Goal: Task Accomplishment & Management: Use online tool/utility

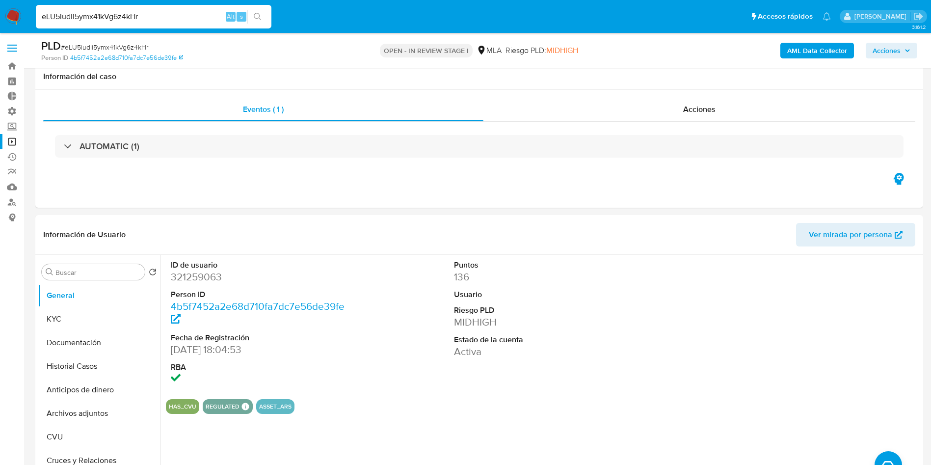
select select "10"
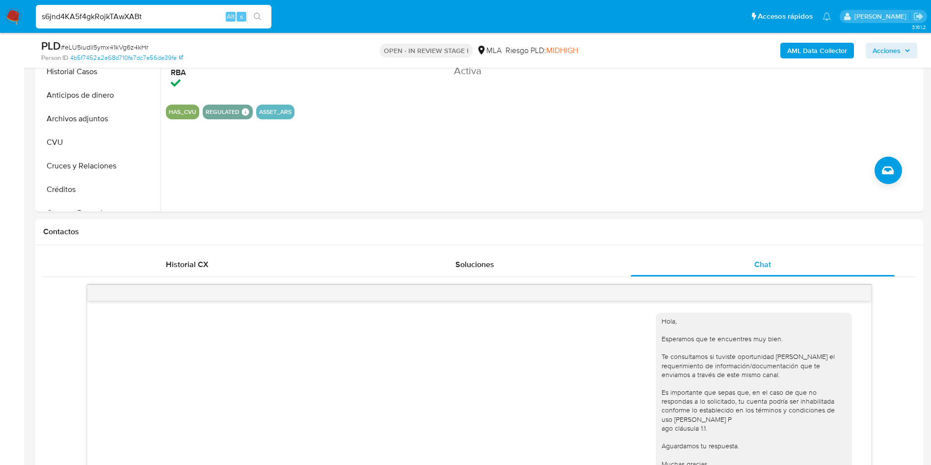
scroll to position [745, 0]
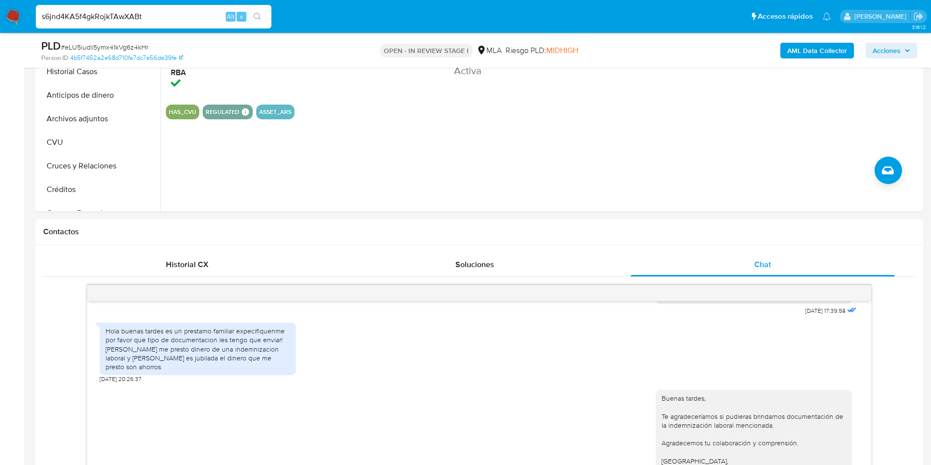
type input "s6jnd4KA5f4gkRojkTAwXABt"
click at [262, 15] on button "search-icon" at bounding box center [257, 17] width 20 height 14
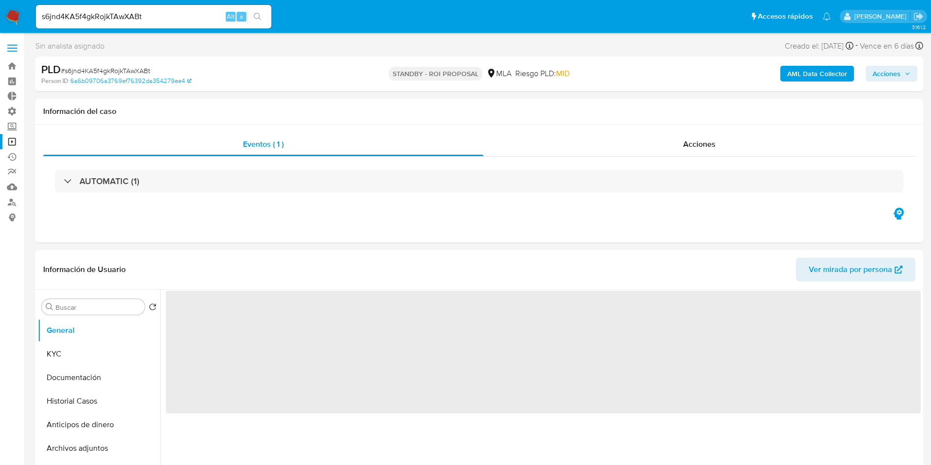
select select "10"
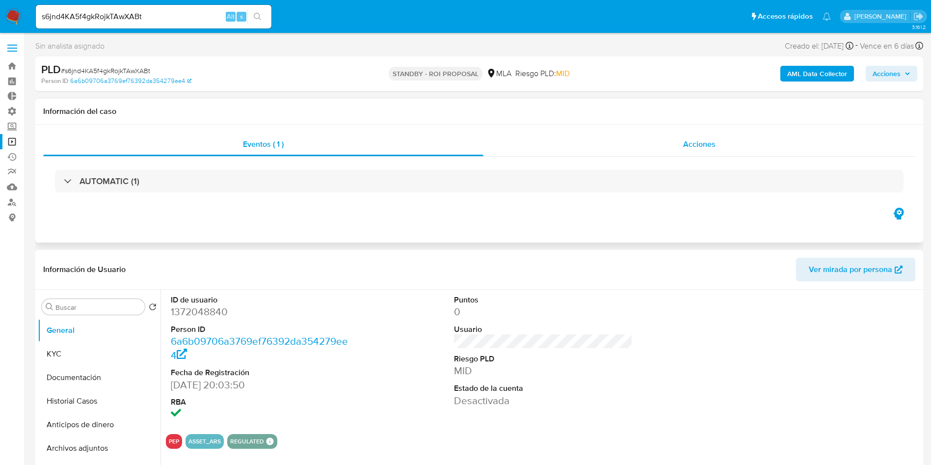
click at [690, 148] on span "Acciones" at bounding box center [699, 143] width 32 height 11
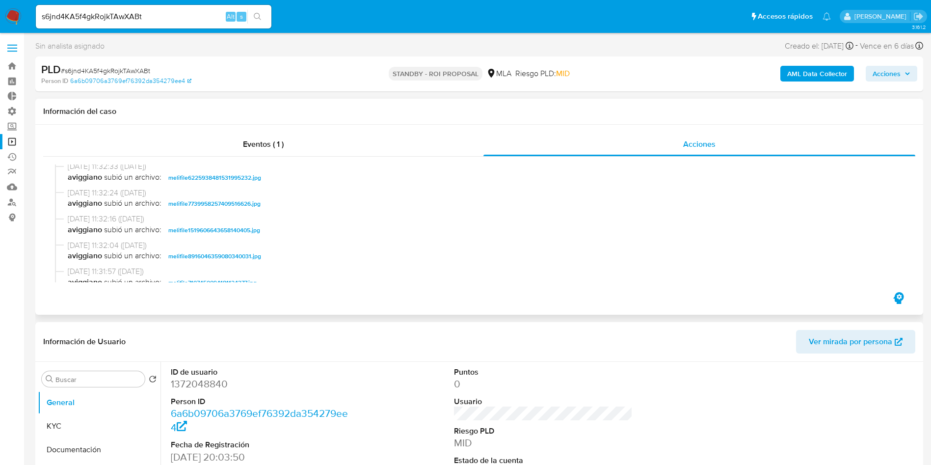
scroll to position [221, 0]
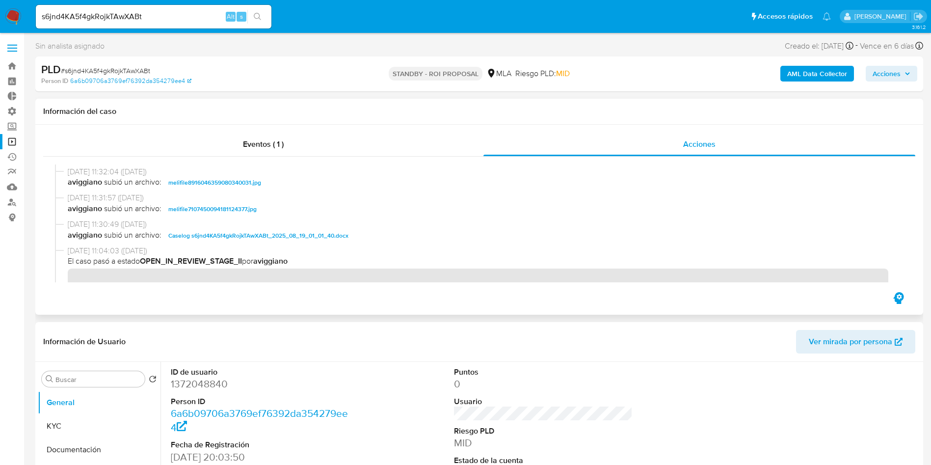
click at [298, 236] on span "Caselog s6jnd4KA5f4gkRojkTAwXABt_2025_08_19_01_01_40.docx" at bounding box center [258, 236] width 180 height 12
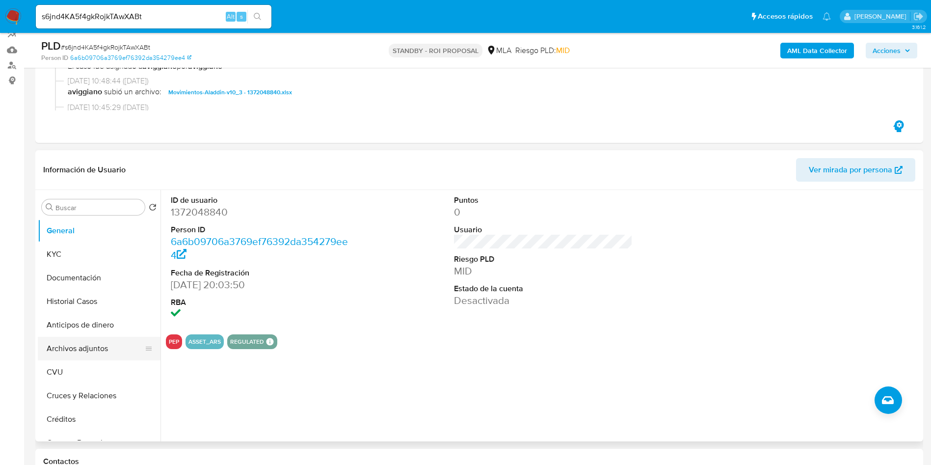
scroll to position [147, 0]
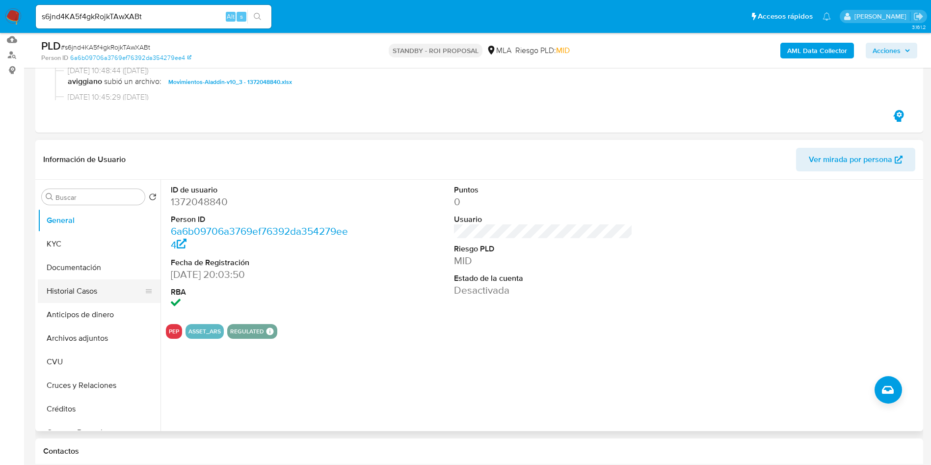
click at [84, 297] on button "Historial Casos" at bounding box center [95, 291] width 115 height 24
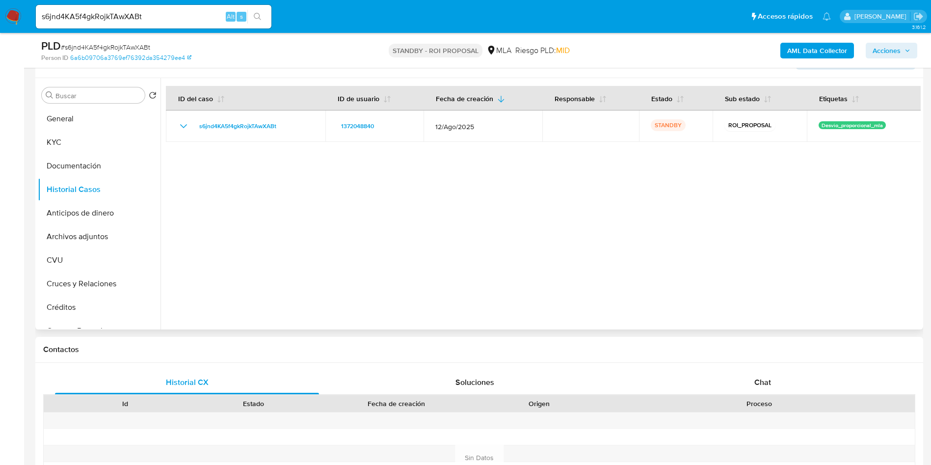
scroll to position [221, 0]
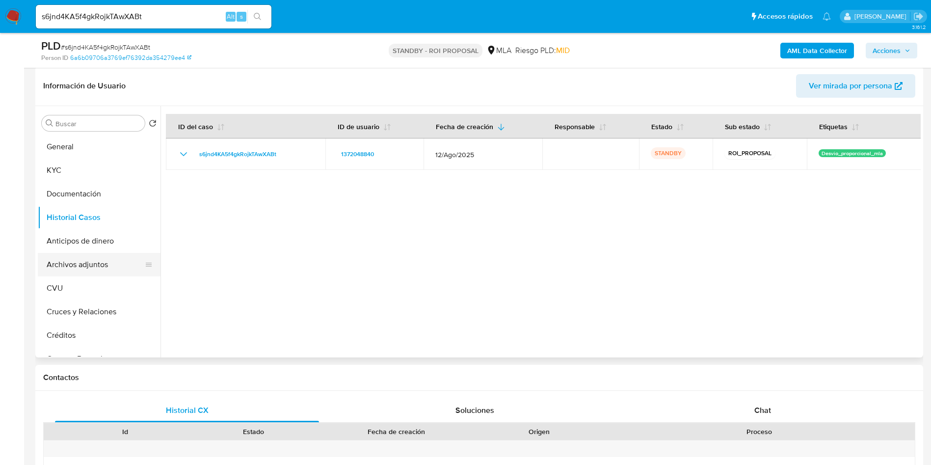
click at [86, 262] on button "Archivos adjuntos" at bounding box center [95, 265] width 115 height 24
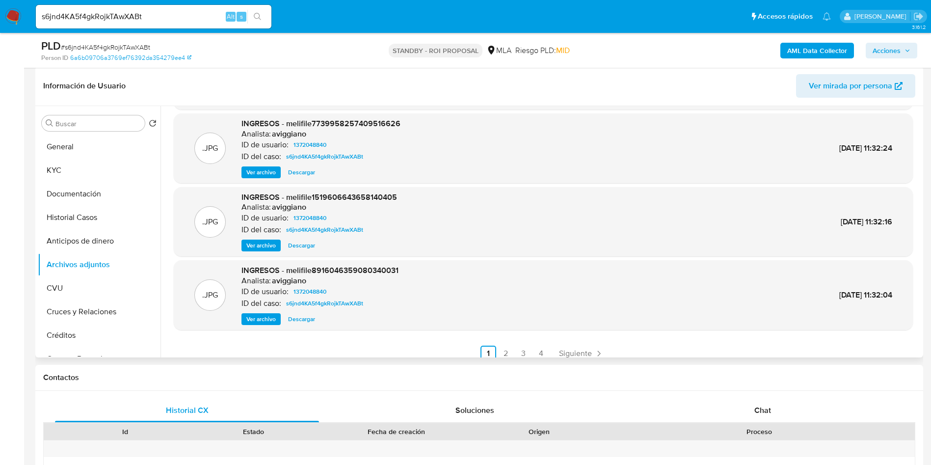
scroll to position [82, 0]
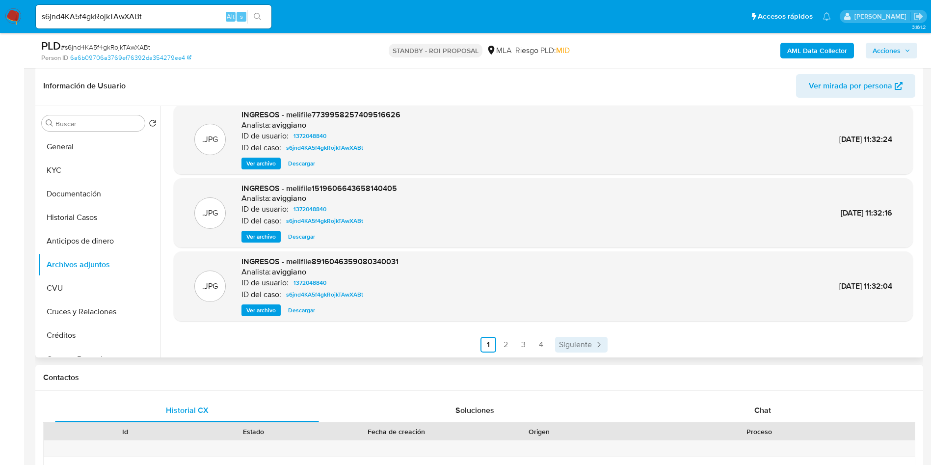
click at [583, 341] on span "Siguiente" at bounding box center [575, 345] width 33 height 8
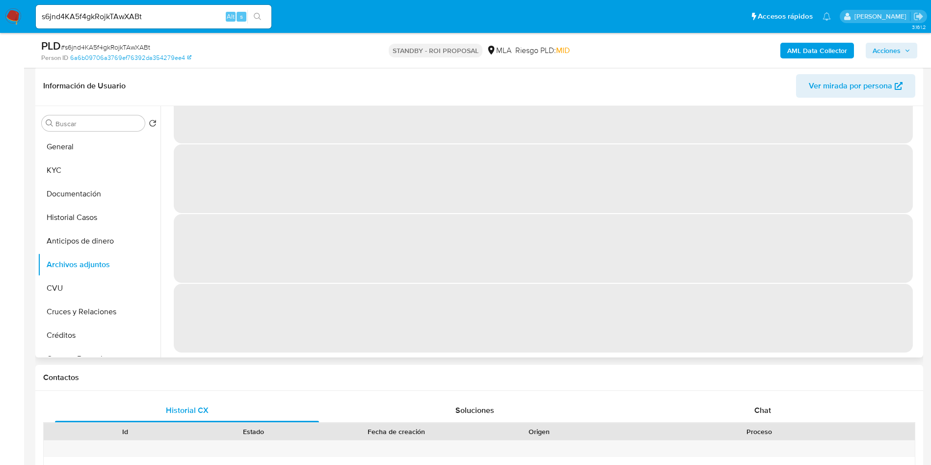
scroll to position [0, 0]
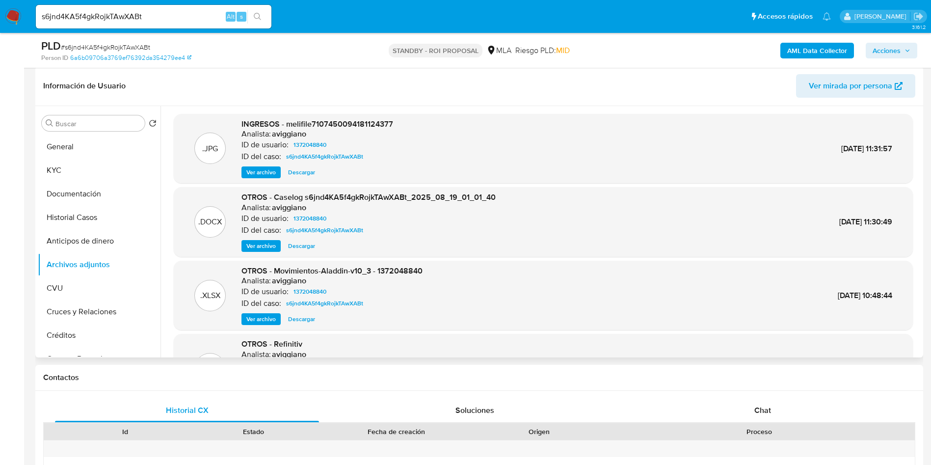
click at [302, 248] on span "Descargar" at bounding box center [301, 246] width 27 height 10
click at [137, 16] on input "s6jnd4KA5f4gkRojkTAwXABt" at bounding box center [154, 16] width 236 height 13
paste input "MqZQfhGqeyGxwJGyGEb4QMSv"
type input "MqZQfhGqeyGxwJGyGEb4QMSv"
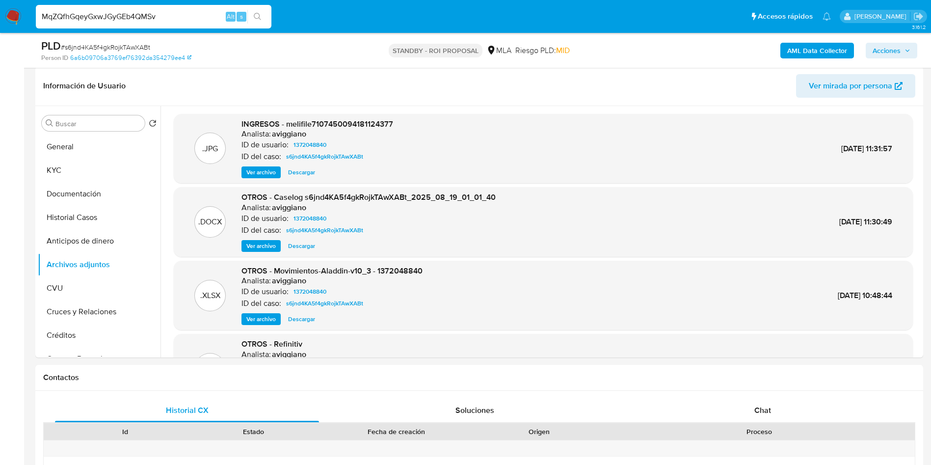
click at [263, 14] on button "search-icon" at bounding box center [257, 17] width 20 height 14
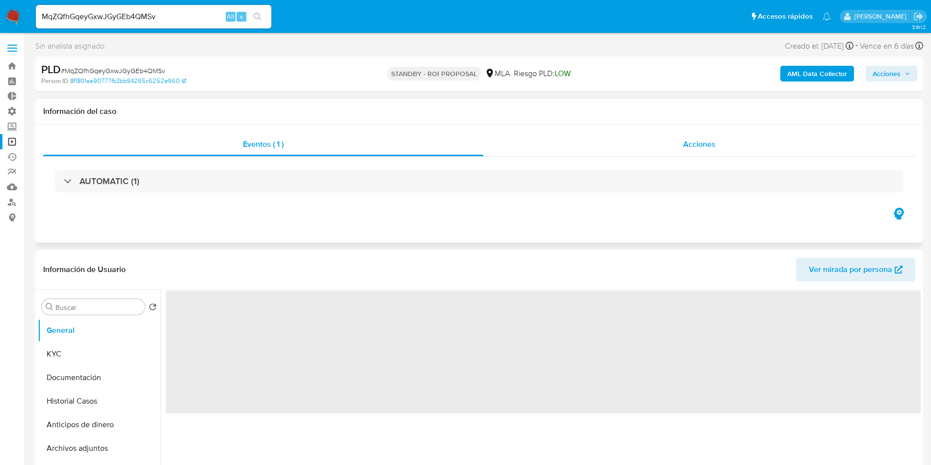
select select "10"
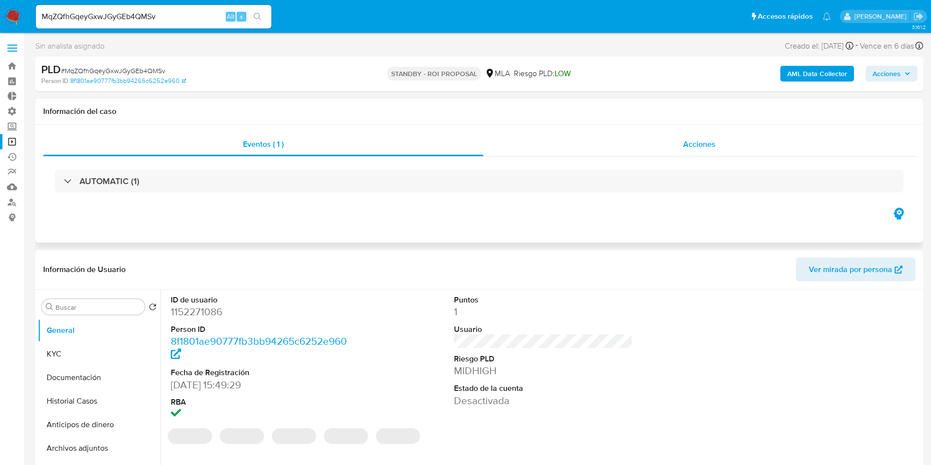
click at [693, 147] on span "Acciones" at bounding box center [699, 143] width 32 height 11
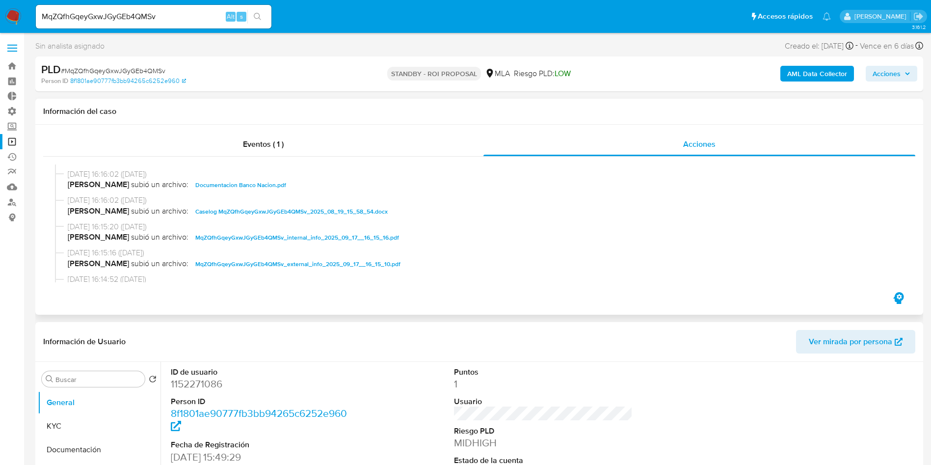
scroll to position [147, 0]
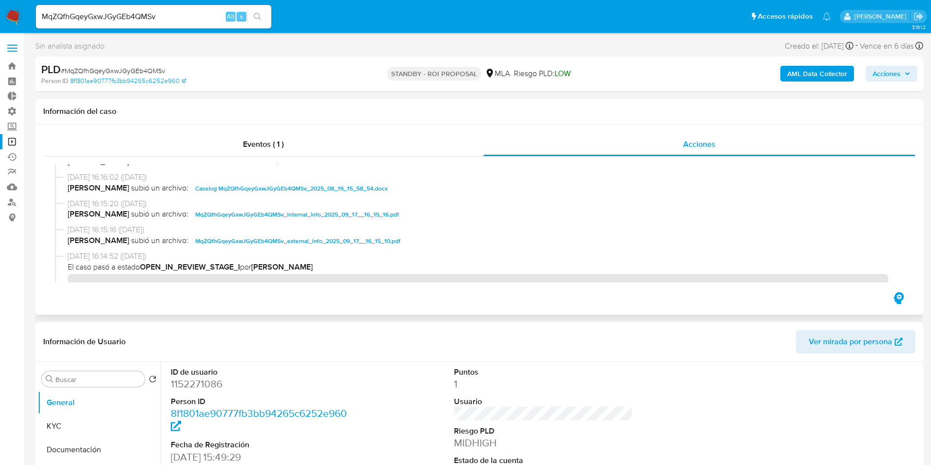
click at [290, 185] on span "Caselog MqZQfhGqeyGxwJGyGEb4QMSv_2025_08_19_15_58_54.docx" at bounding box center [291, 189] width 192 height 12
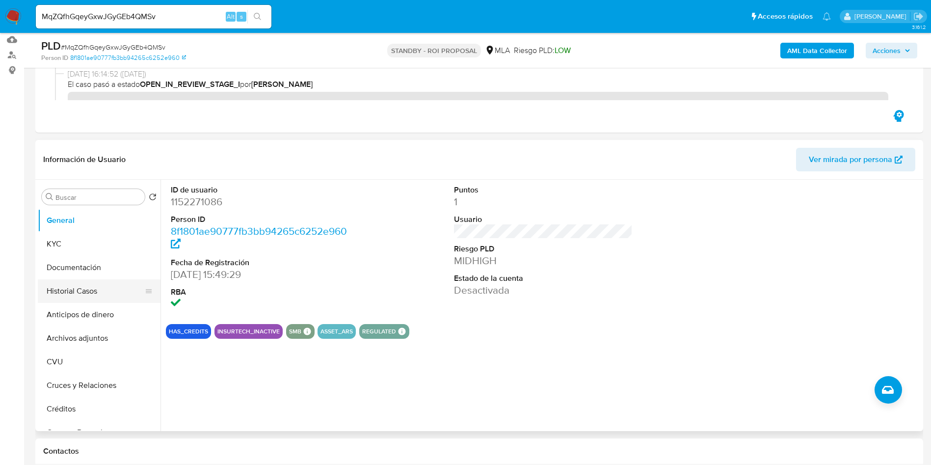
click at [91, 295] on button "Historial Casos" at bounding box center [95, 291] width 115 height 24
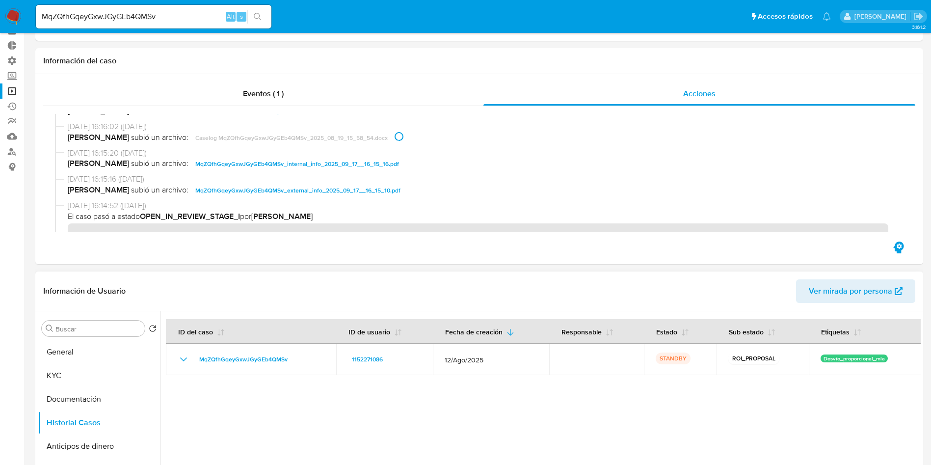
scroll to position [74, 0]
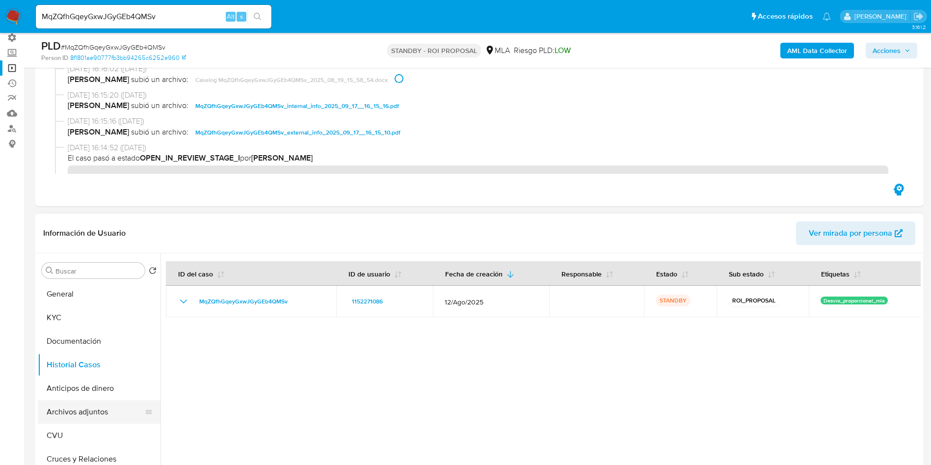
click at [106, 417] on button "Archivos adjuntos" at bounding box center [95, 412] width 115 height 24
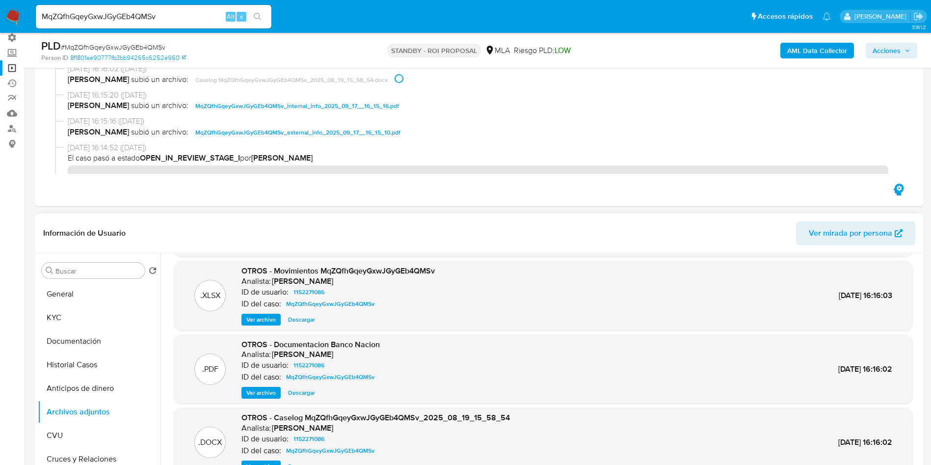
scroll to position [82, 0]
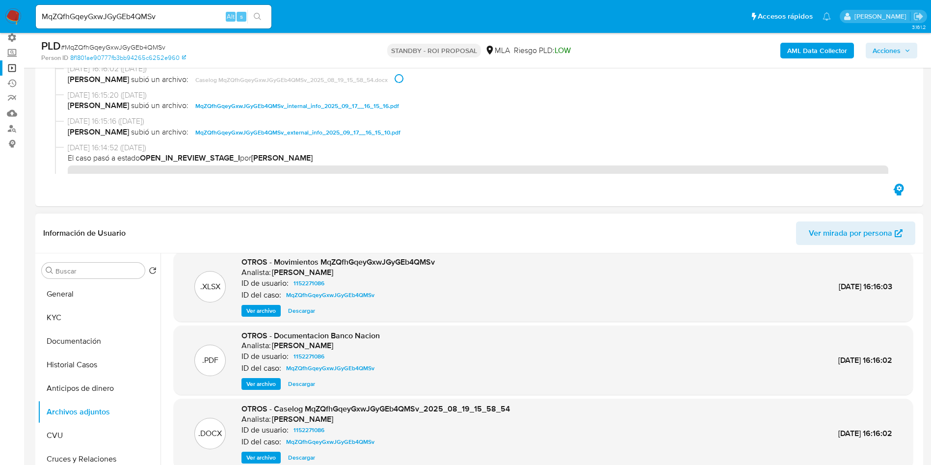
click at [289, 457] on span "Descargar" at bounding box center [301, 457] width 27 height 10
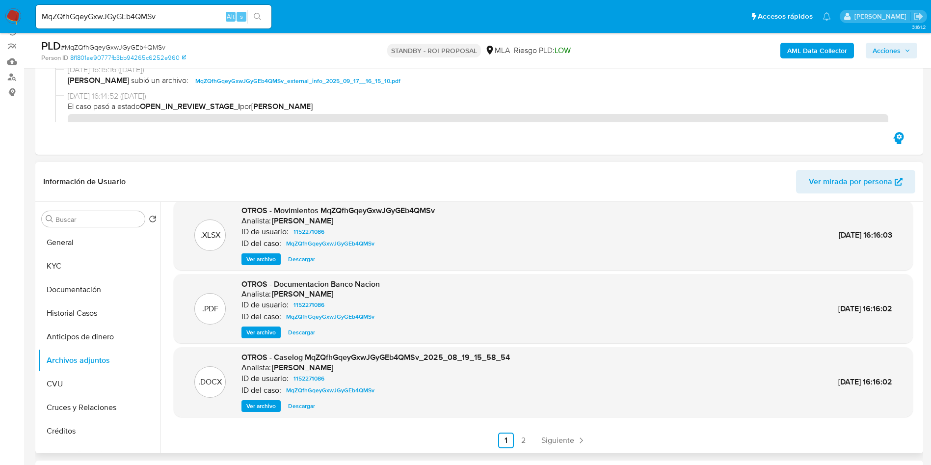
scroll to position [147, 0]
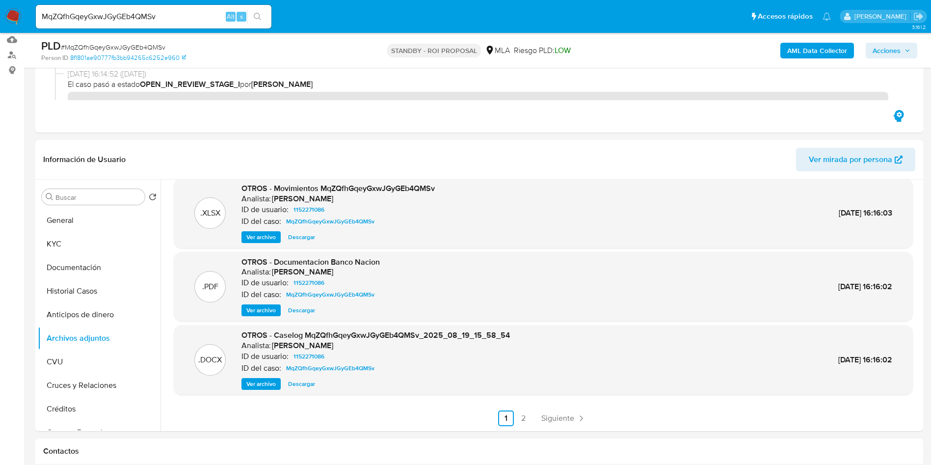
click at [14, 14] on img at bounding box center [13, 16] width 17 height 17
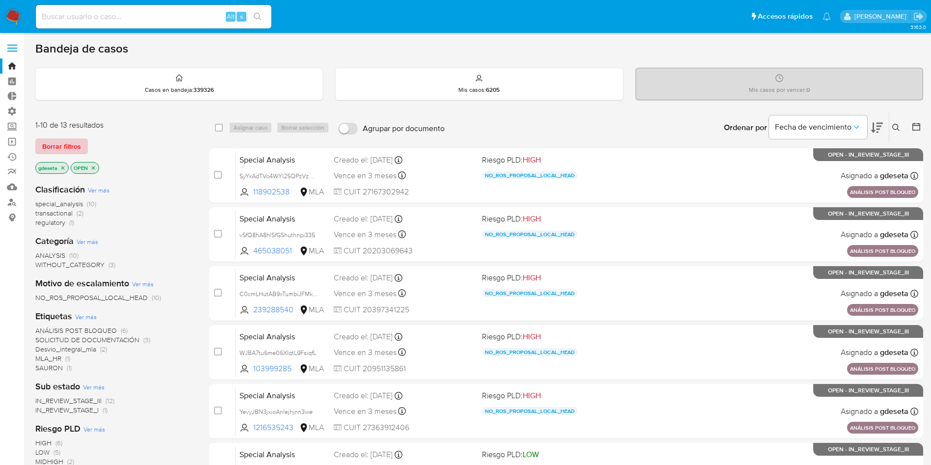
click at [61, 145] on span "Borrar filtros" at bounding box center [61, 146] width 39 height 14
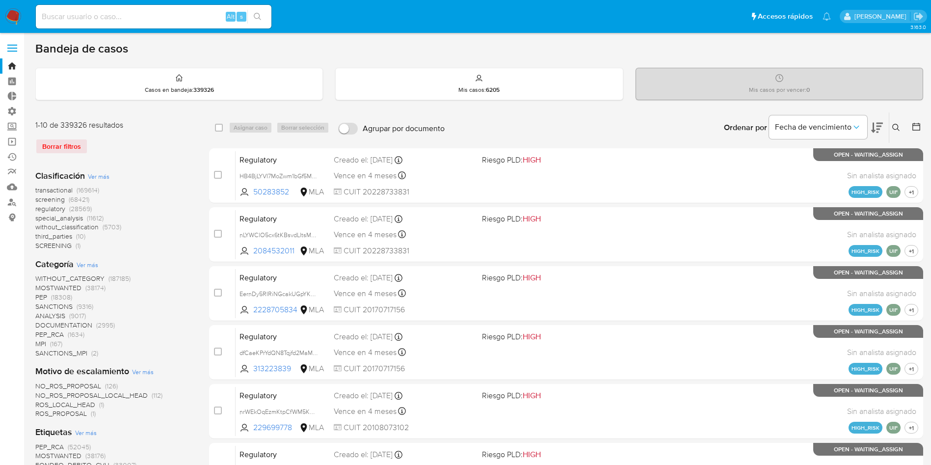
click at [894, 126] on icon at bounding box center [896, 128] width 8 height 8
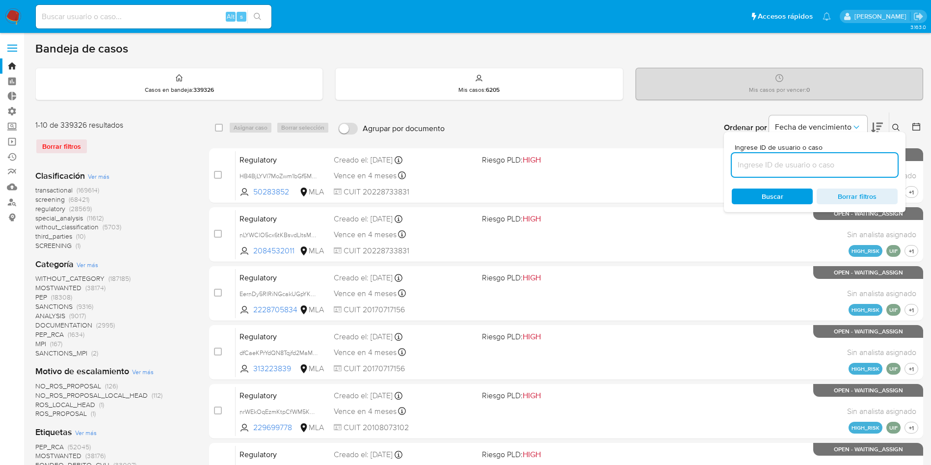
click at [812, 161] on input at bounding box center [815, 164] width 166 height 13
type input "n3msyCOP9IAy0o1Tf2njT1os"
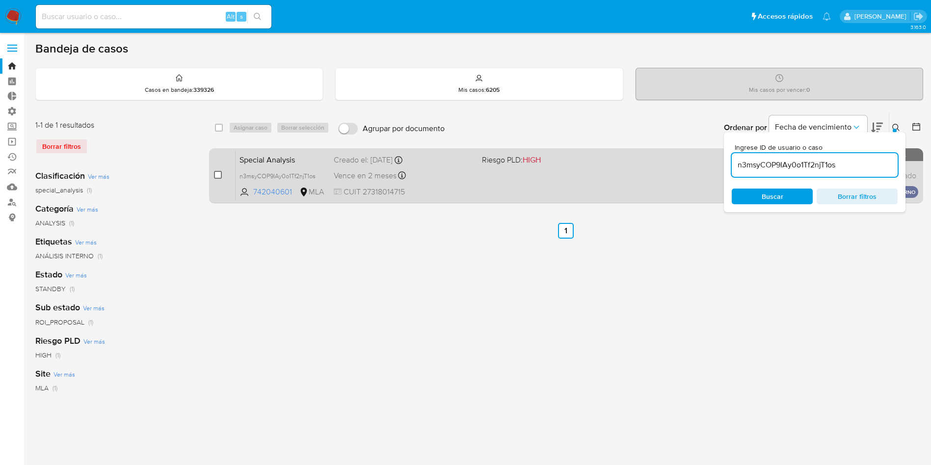
click at [220, 175] on input "checkbox" at bounding box center [218, 175] width 8 height 8
checkbox input "true"
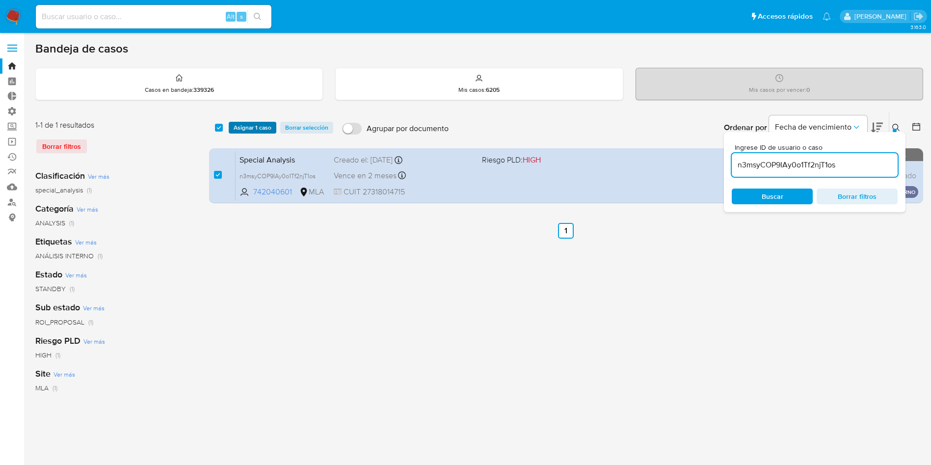
click at [247, 128] on span "Asignar 1 caso" at bounding box center [253, 128] width 38 height 10
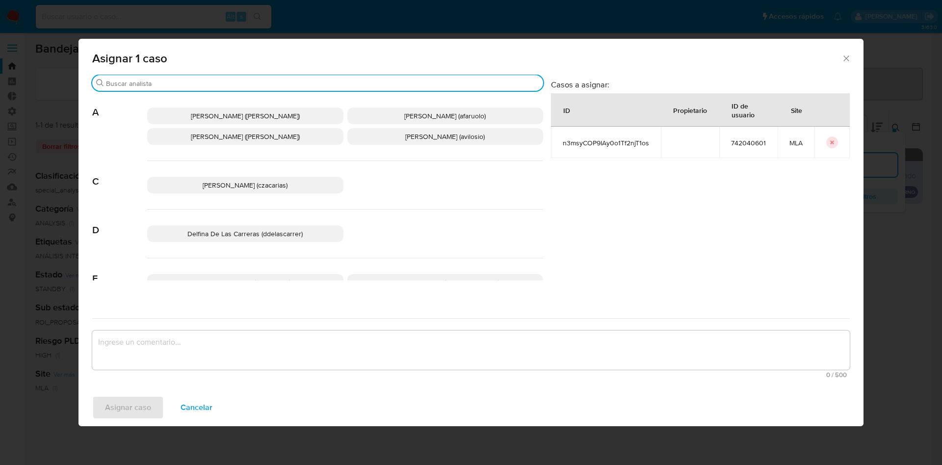
click at [249, 85] on input "Buscar" at bounding box center [322, 83] width 433 height 9
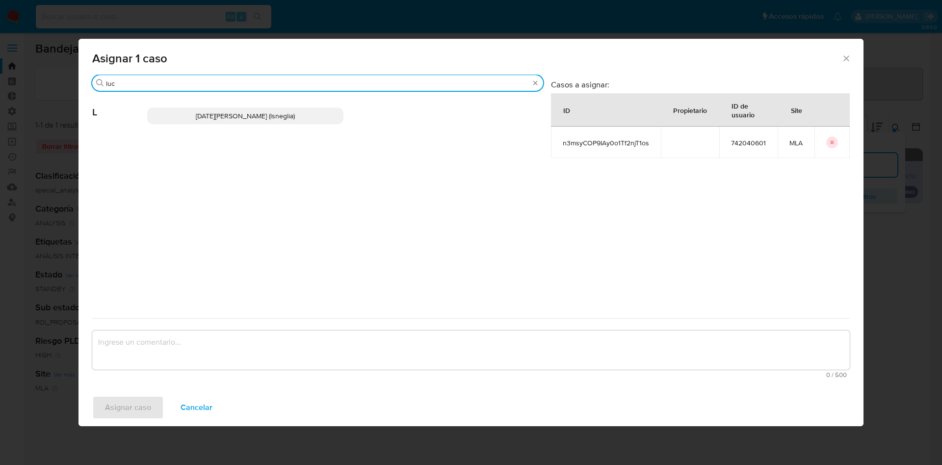
type input "luc"
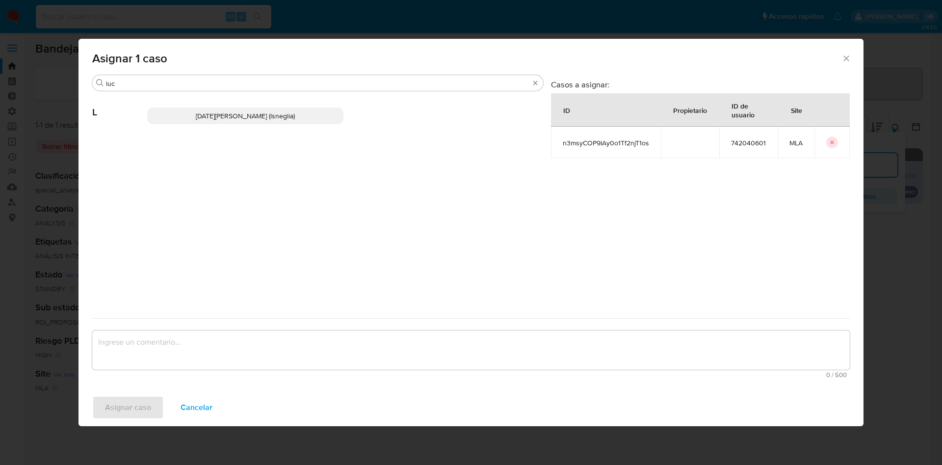
click at [238, 116] on span "Lucia Sol Neglia (lsneglia)" at bounding box center [245, 116] width 99 height 10
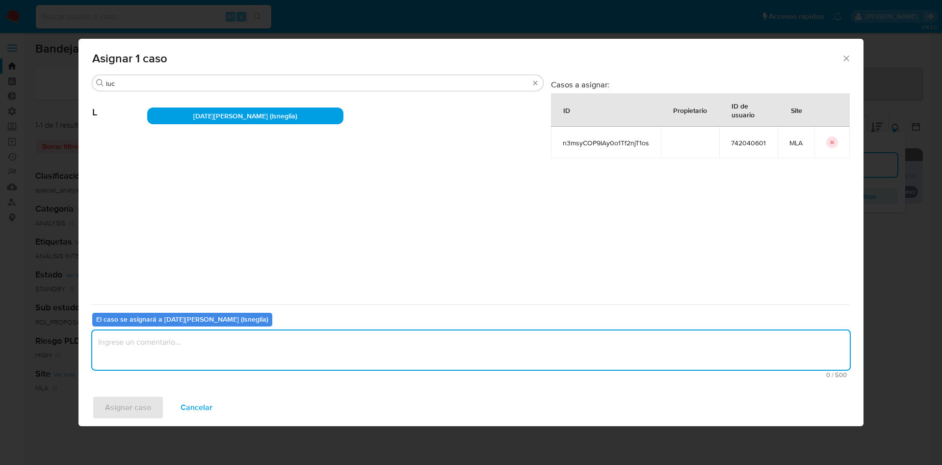
click at [247, 351] on textarea "assign-modal" at bounding box center [471, 349] width 758 height 39
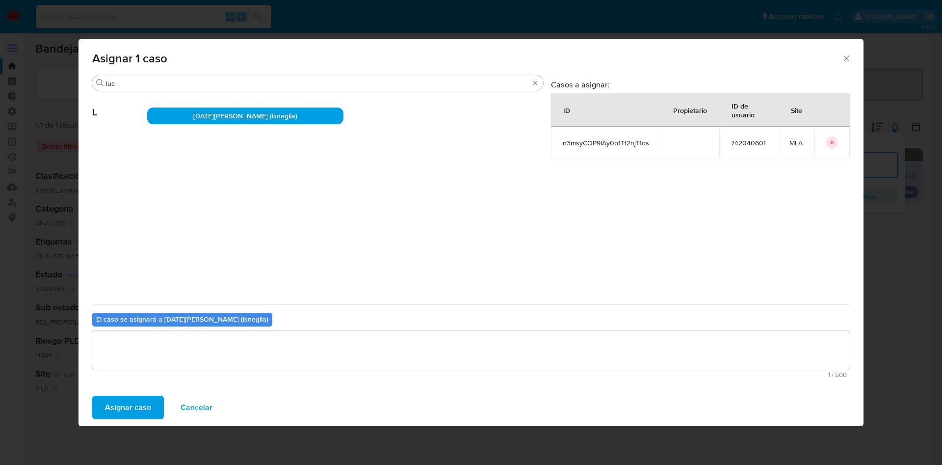
click at [138, 407] on span "Asignar caso" at bounding box center [128, 407] width 46 height 22
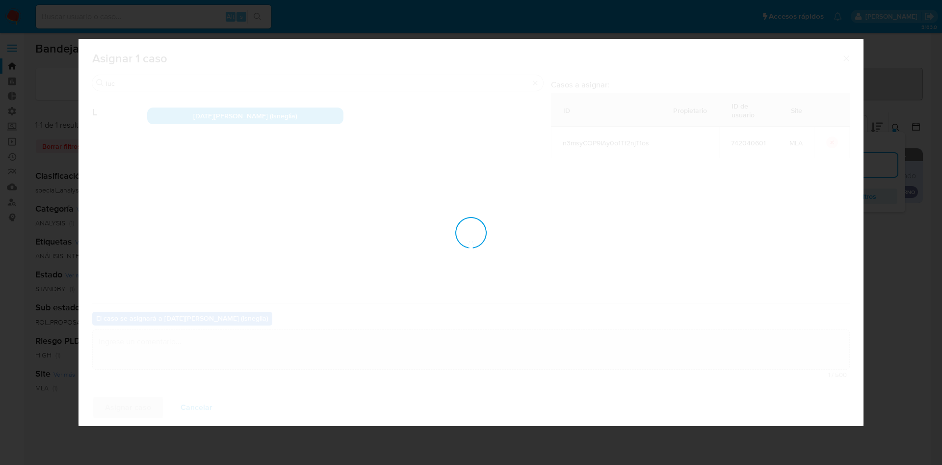
checkbox input "false"
